Goal: Find specific page/section: Find specific page/section

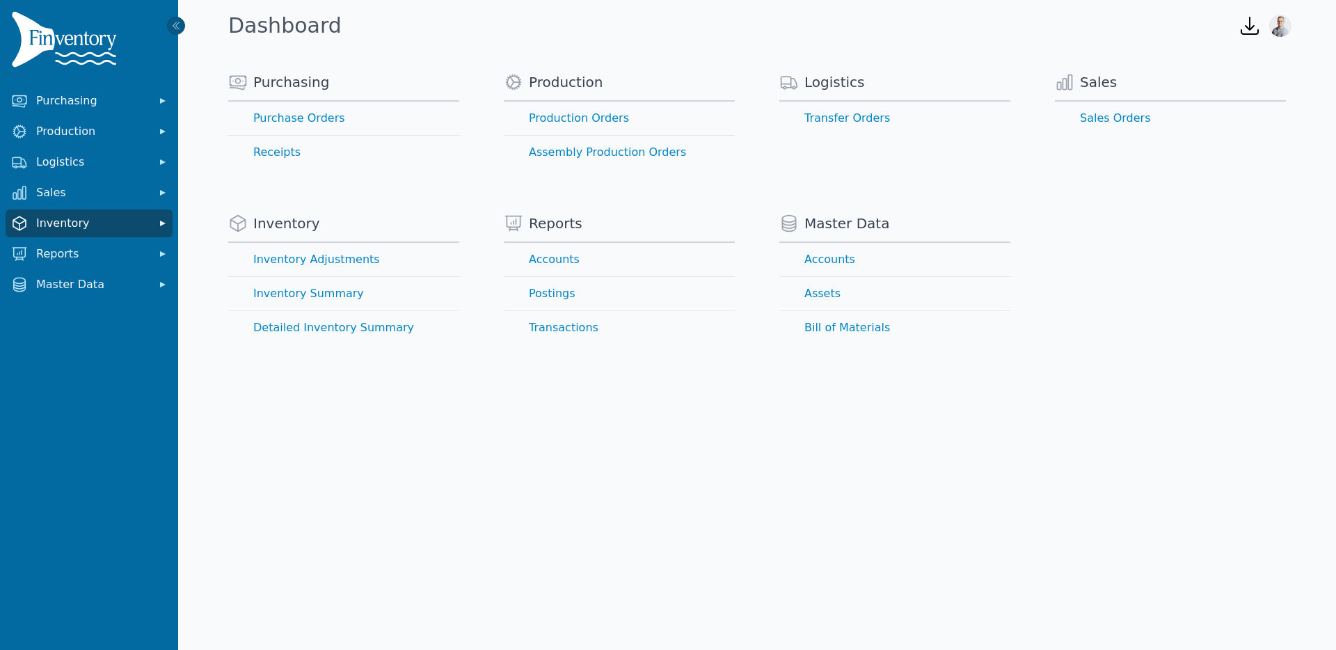
click at [90, 223] on span "Inventory" at bounding box center [91, 223] width 111 height 17
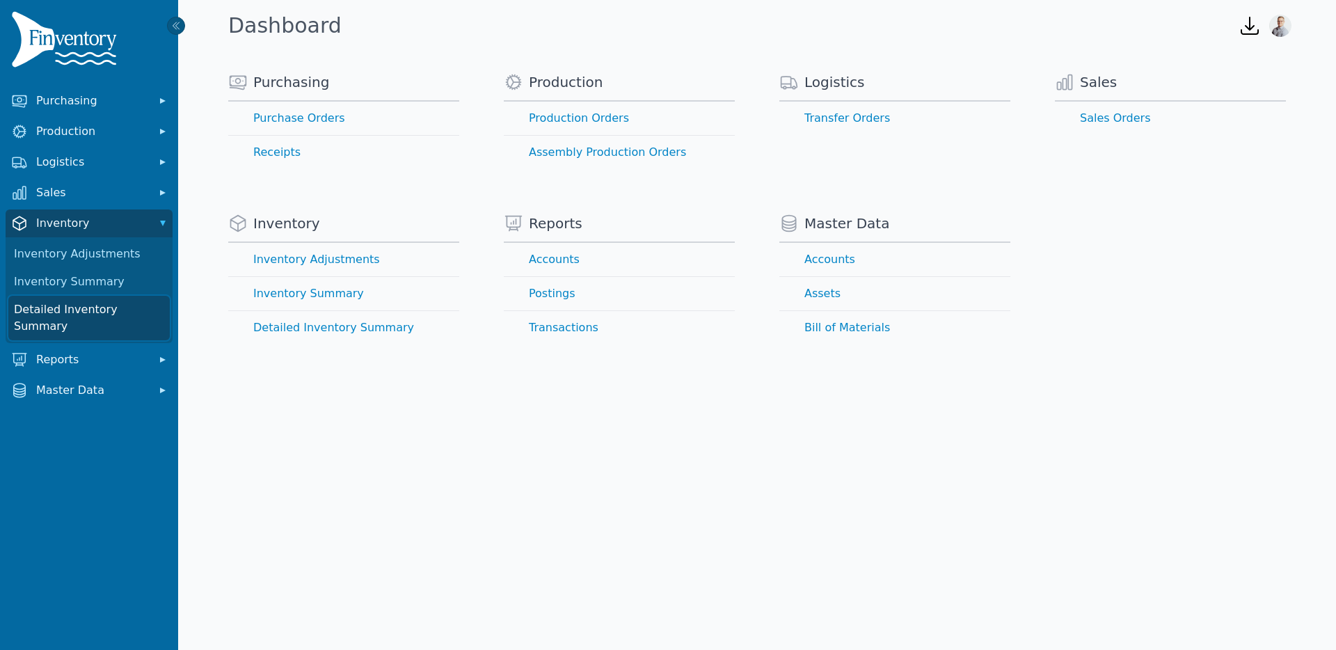
click at [71, 302] on link "Detailed Inventory Summary" at bounding box center [88, 318] width 161 height 45
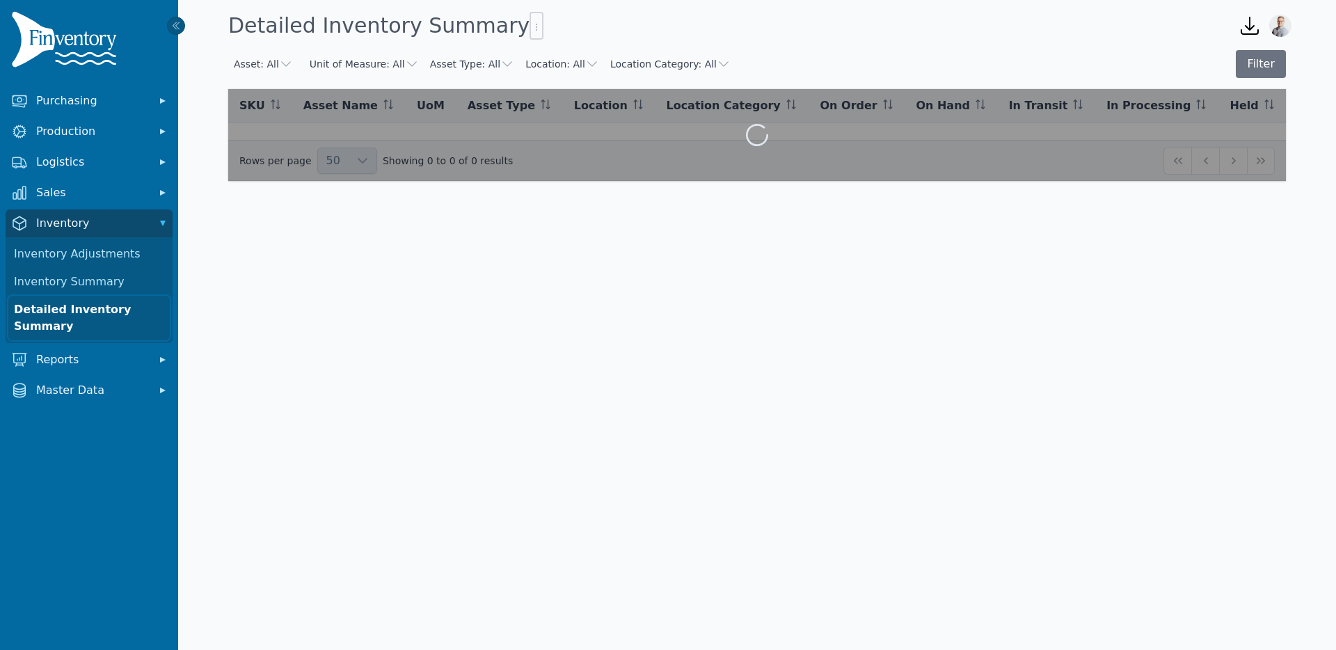
click at [63, 309] on link "Detailed Inventory Summary" at bounding box center [88, 318] width 161 height 45
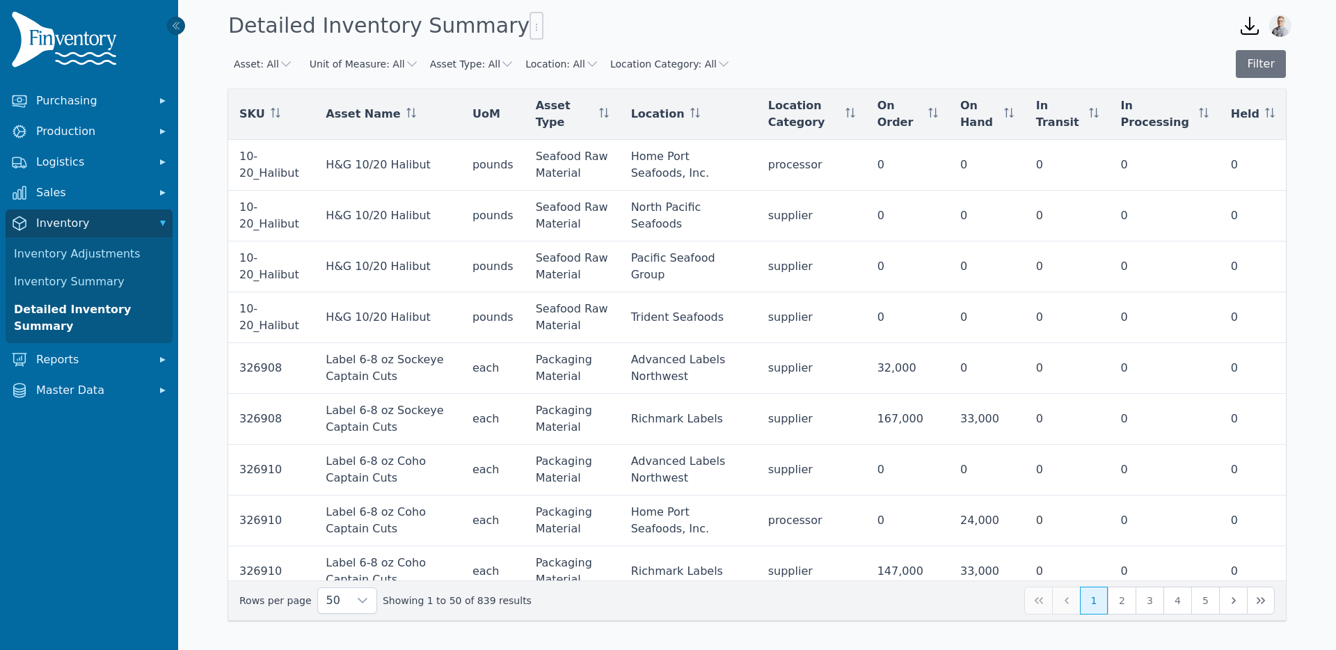
click at [717, 62] on icon "button" at bounding box center [724, 64] width 14 height 14
click at [619, 116] on span at bounding box center [627, 116] width 17 height 11
click at [1251, 71] on button "Filter" at bounding box center [1261, 64] width 50 height 28
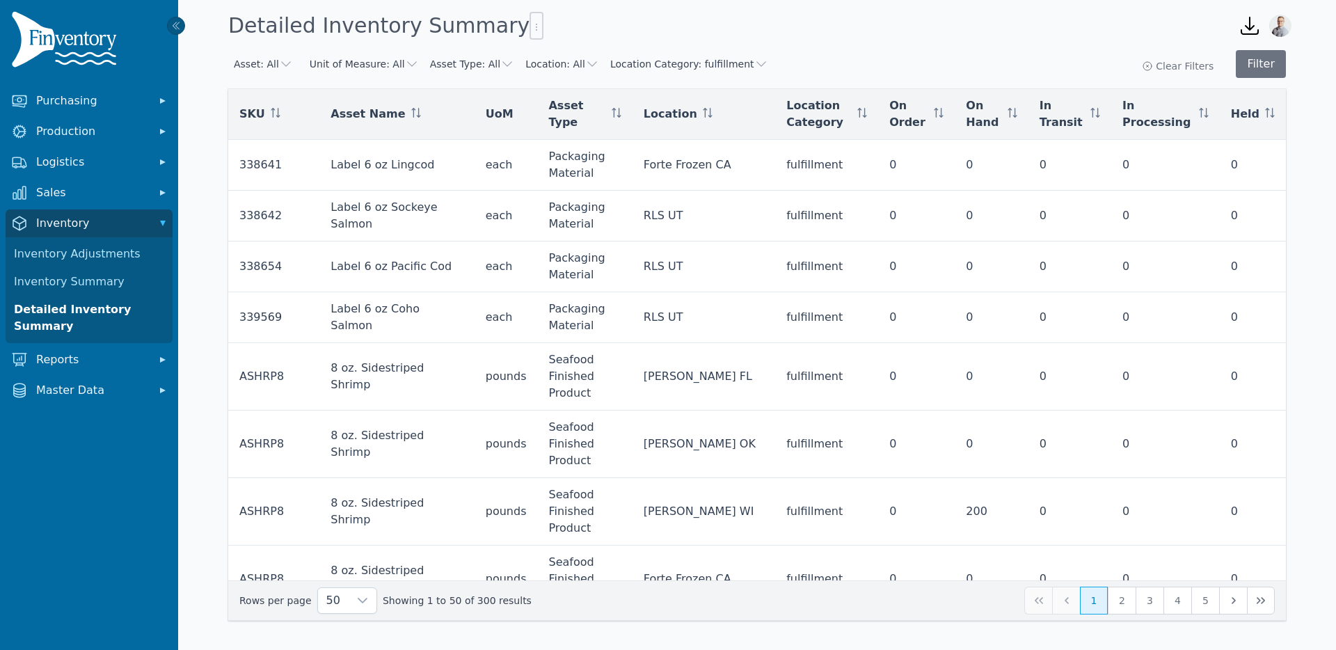
click at [463, 61] on button "Asset Type: All" at bounding box center [472, 64] width 84 height 14
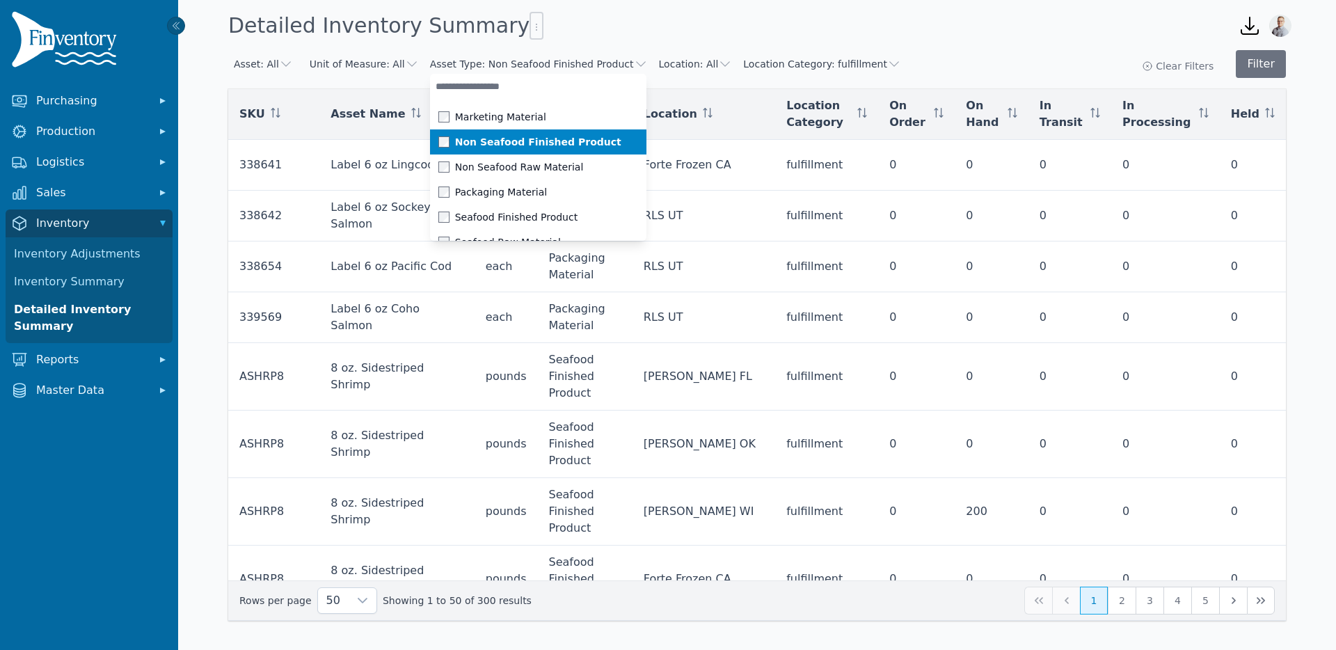
click at [438, 139] on span at bounding box center [446, 141] width 17 height 11
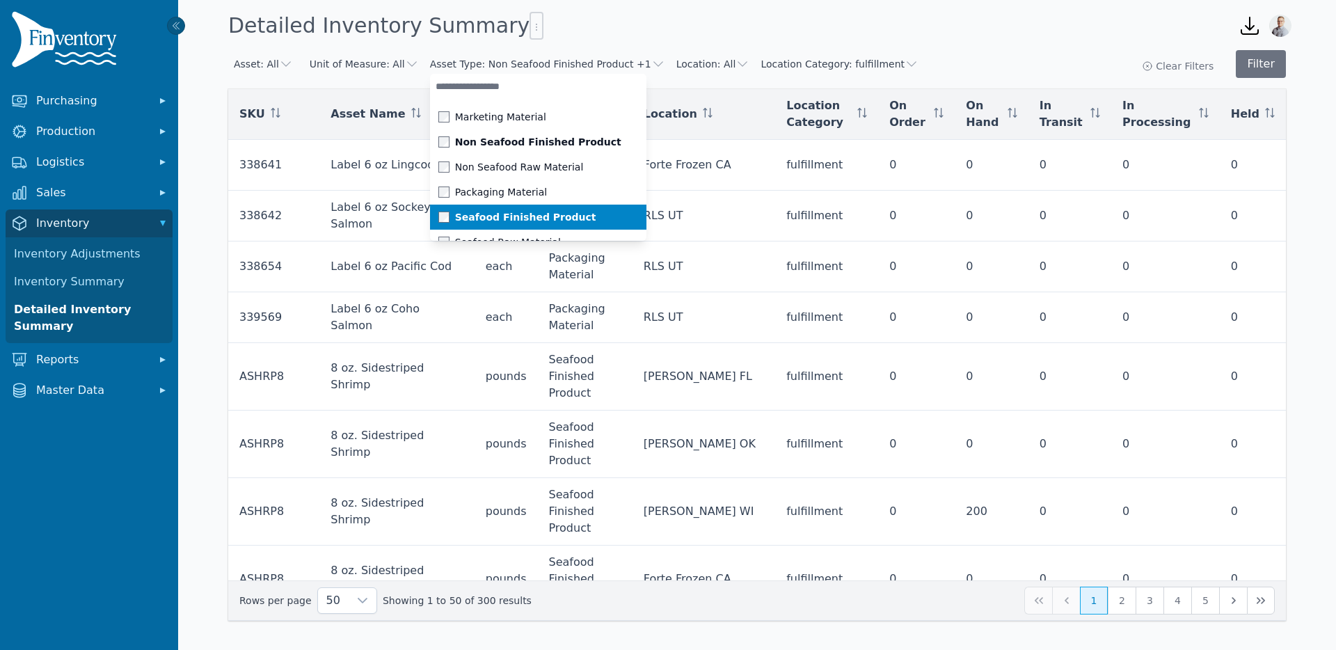
click at [430, 211] on li "Seafood Finished Product" at bounding box center [538, 217] width 216 height 25
drag, startPoint x: 1128, startPoint y: 49, endPoint x: 1144, endPoint y: 52, distance: 17.1
click at [1128, 49] on div "Asset: All Unit of Measure: All Asset Type: Non Seafood Finished Product +1 Mar…" at bounding box center [757, 344] width 1158 height 599
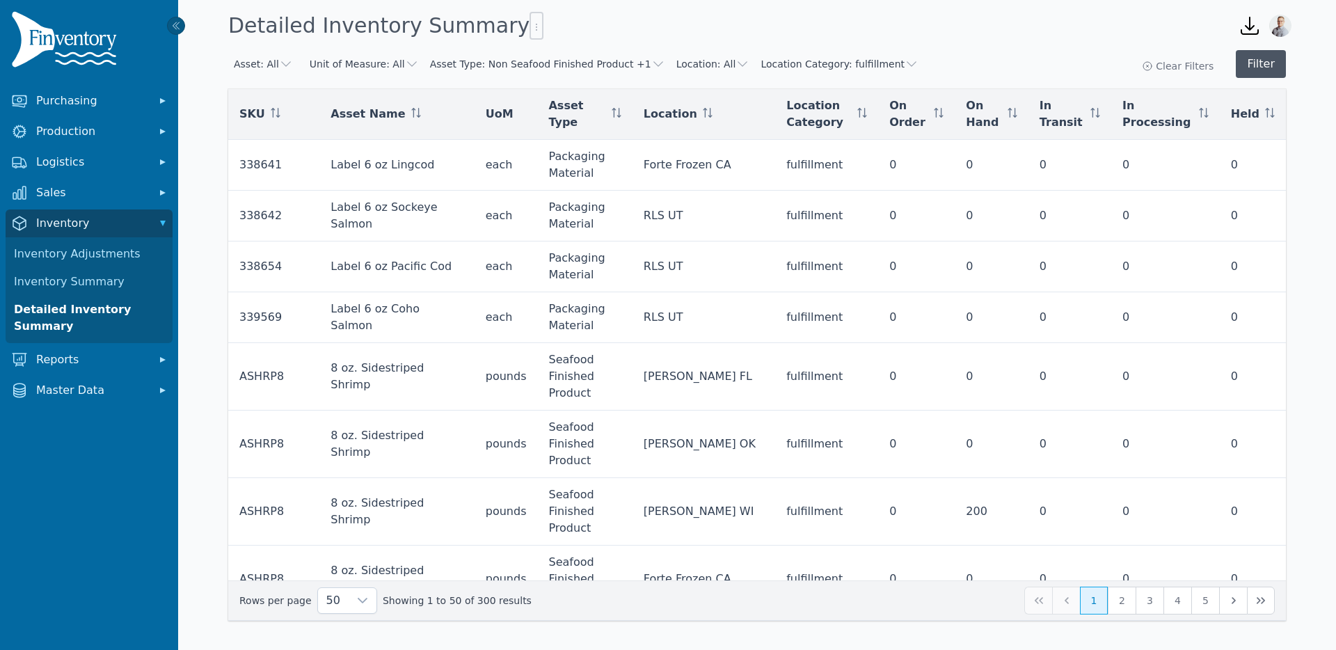
click at [1270, 72] on button "Filter" at bounding box center [1261, 64] width 50 height 28
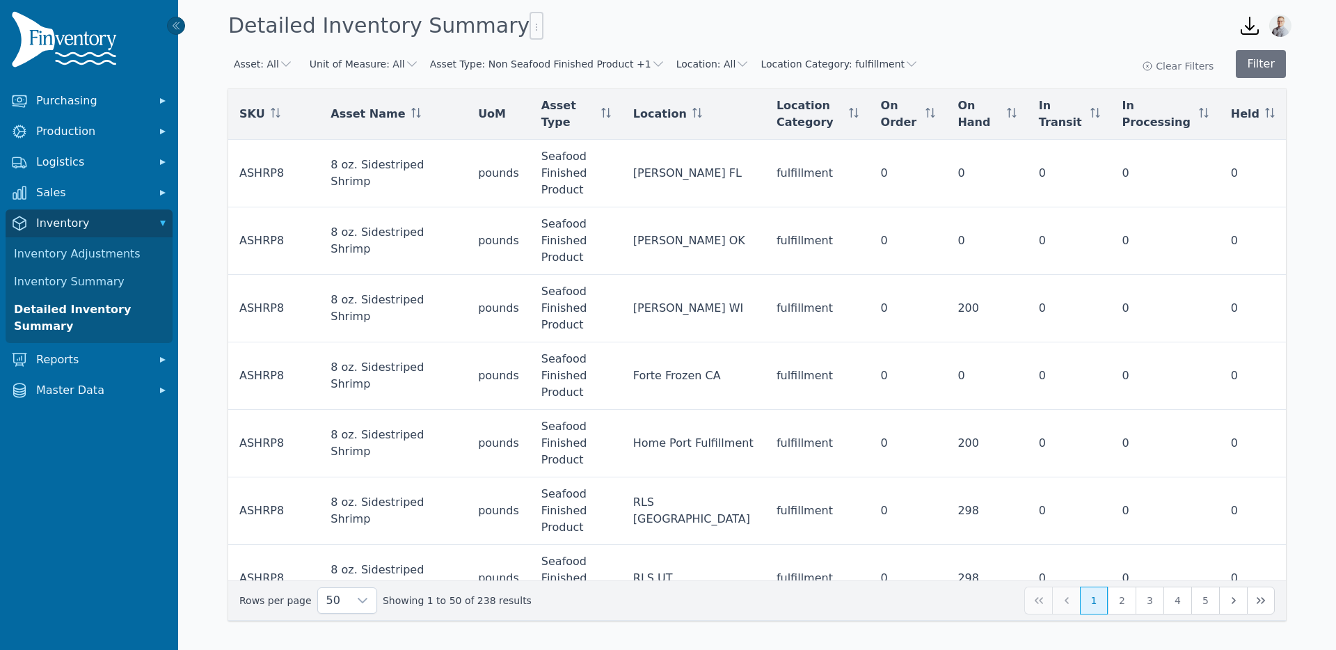
click at [530, 18] on div at bounding box center [537, 26] width 14 height 28
click at [530, 19] on div at bounding box center [537, 26] width 14 height 28
click at [531, 24] on icon "button" at bounding box center [536, 27] width 11 height 11
click at [508, 55] on icon at bounding box center [499, 56] width 22 height 22
